Goal: Ask a question

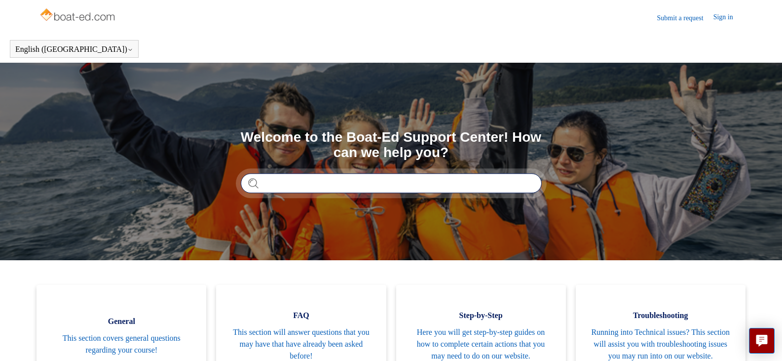
click at [316, 182] on input "Search" at bounding box center [391, 183] width 301 height 20
type input "**********"
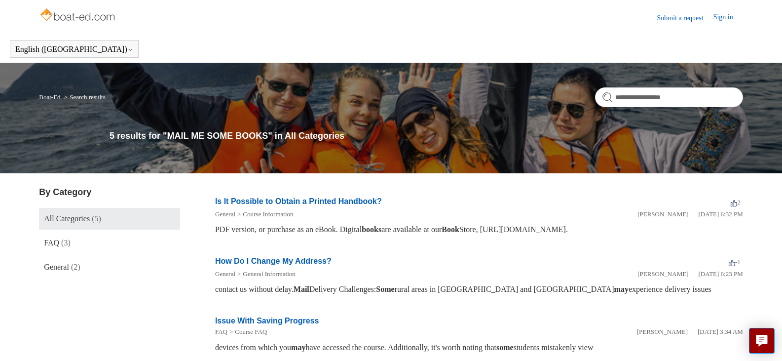
click at [251, 200] on link "Is It Possible to Obtain a Printed Handbook?" at bounding box center [298, 201] width 167 height 8
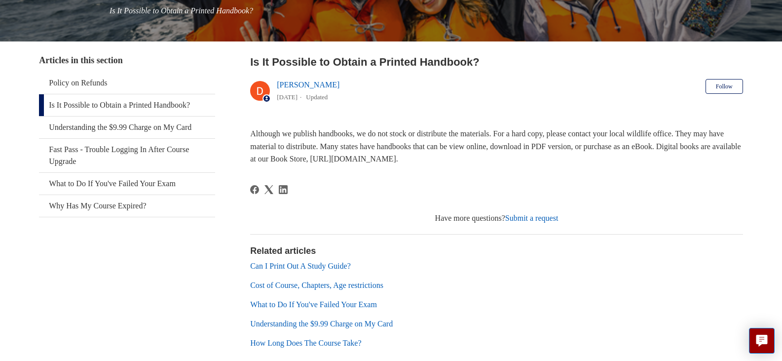
scroll to position [149, 0]
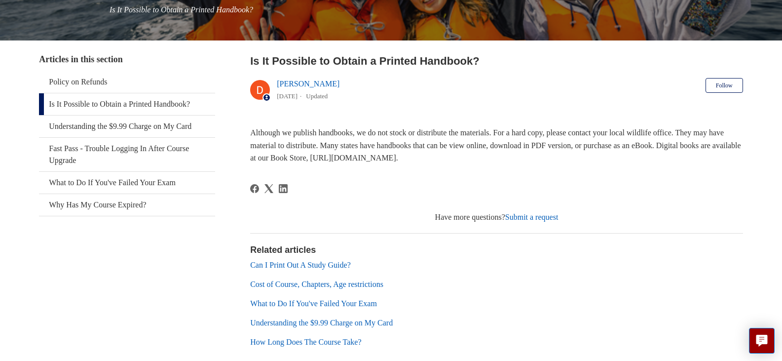
click at [537, 216] on link "Submit a request" at bounding box center [531, 217] width 53 height 8
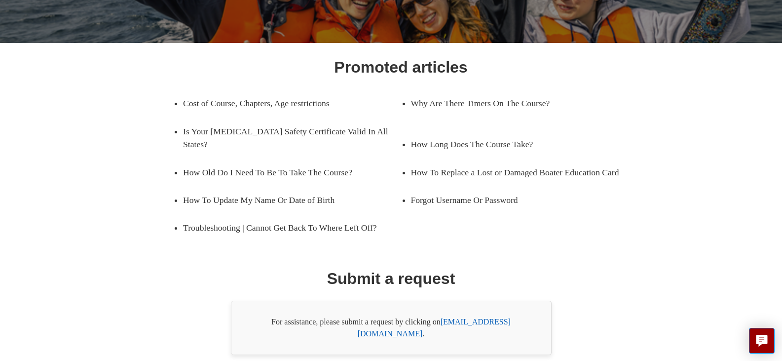
scroll to position [145, 0]
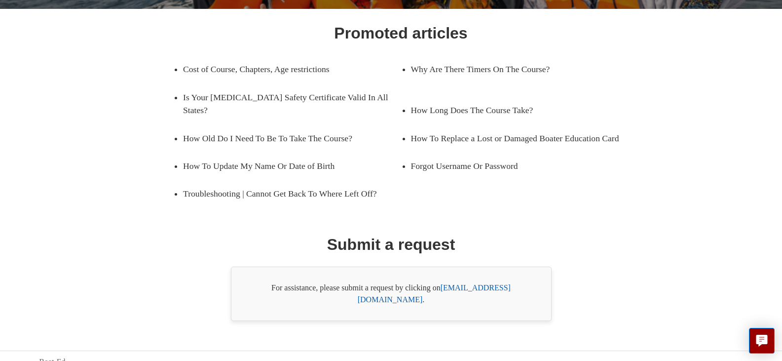
click at [467, 287] on link "support@boat-ed.com" at bounding box center [434, 293] width 153 height 20
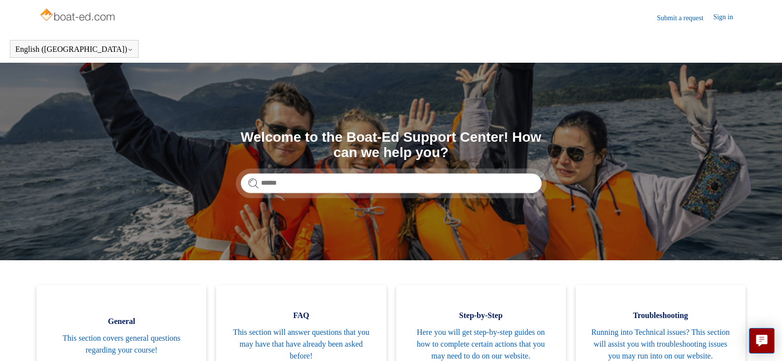
click at [681, 18] on link "Submit a request" at bounding box center [685, 18] width 56 height 10
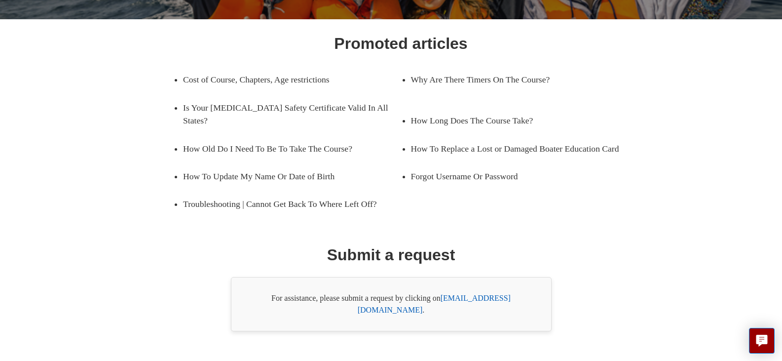
scroll to position [145, 0]
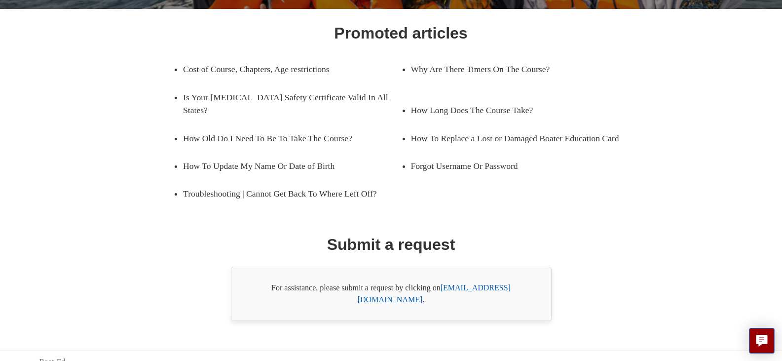
click at [481, 288] on link "support@boat-ed.com" at bounding box center [434, 293] width 153 height 20
drag, startPoint x: 461, startPoint y: 288, endPoint x: 669, endPoint y: 236, distance: 215.0
click at [670, 235] on div "Promoted articles Cost of Course, Chapters, Age restrictions Why Are There Time…" at bounding box center [390, 170] width 633 height 299
